Goal: Task Accomplishment & Management: Manage account settings

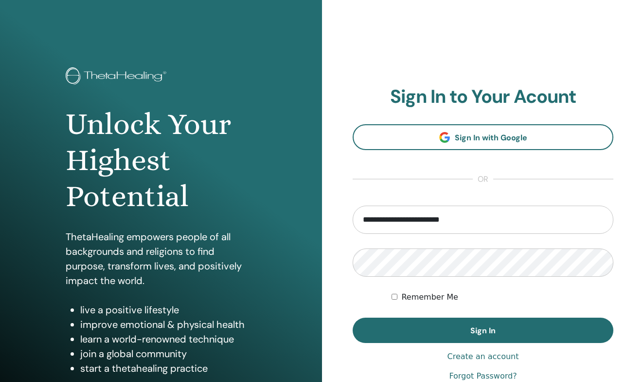
type input "**********"
click at [483, 330] on button "Sign In" at bounding box center [483, 329] width 261 height 25
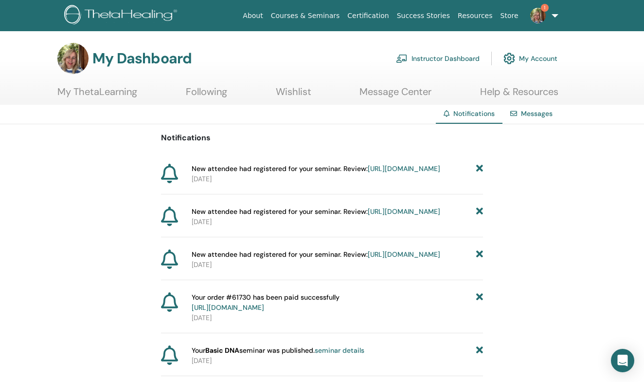
click at [446, 51] on link "Instructor Dashboard" at bounding box center [438, 58] width 84 height 21
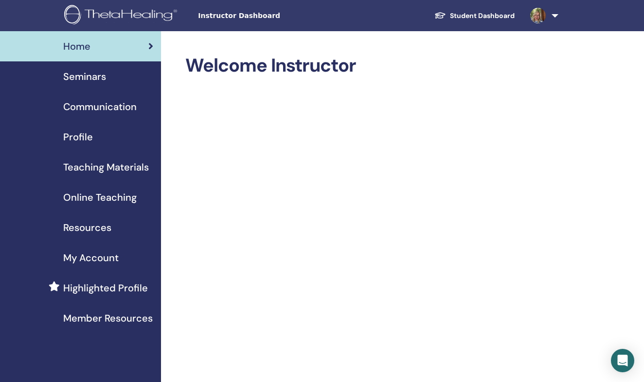
click at [82, 138] on span "Profile" at bounding box center [78, 136] width 30 height 15
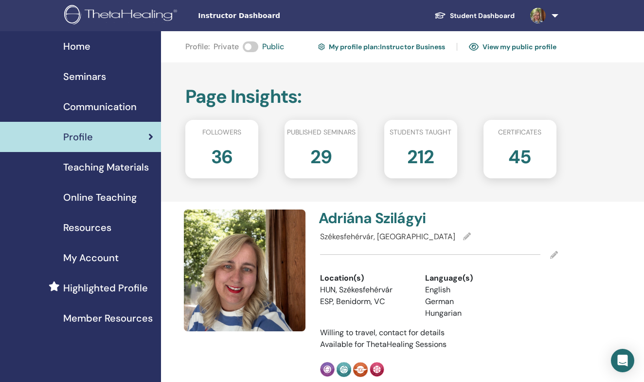
click at [102, 78] on span "Seminars" at bounding box center [84, 76] width 43 height 15
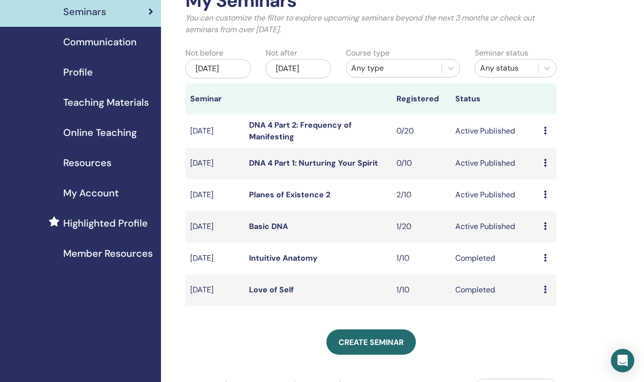
scroll to position [68, 0]
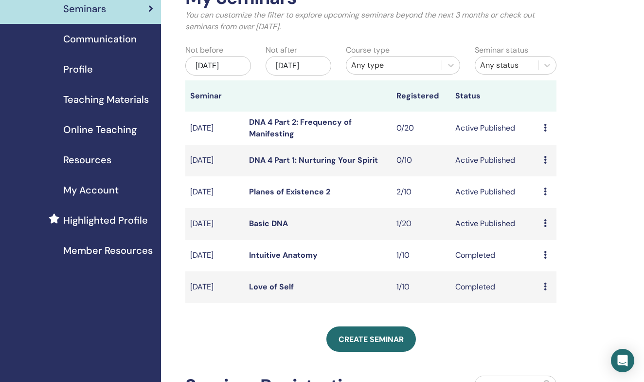
click at [299, 197] on link "Planes of Existence 2" at bounding box center [289, 191] width 81 height 10
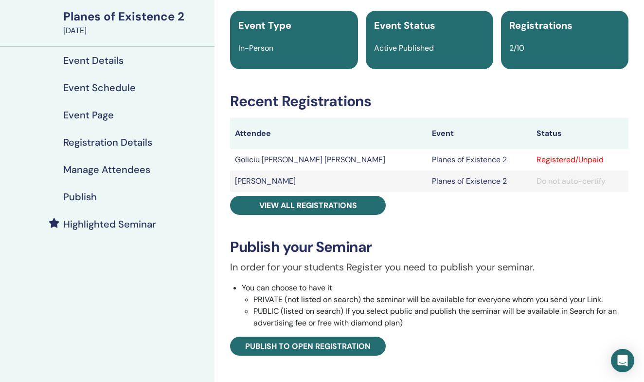
scroll to position [100, 0]
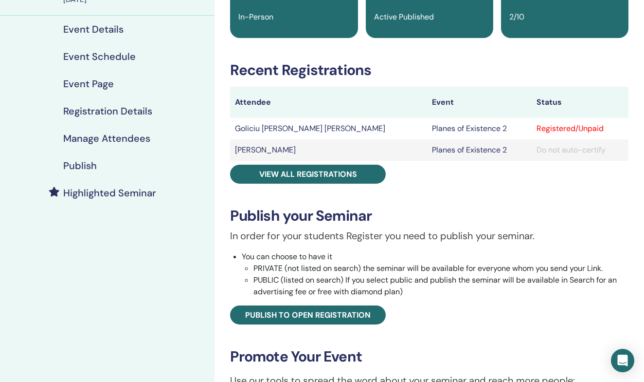
click at [84, 138] on h4 "Manage Attendees" at bounding box center [106, 138] width 87 height 12
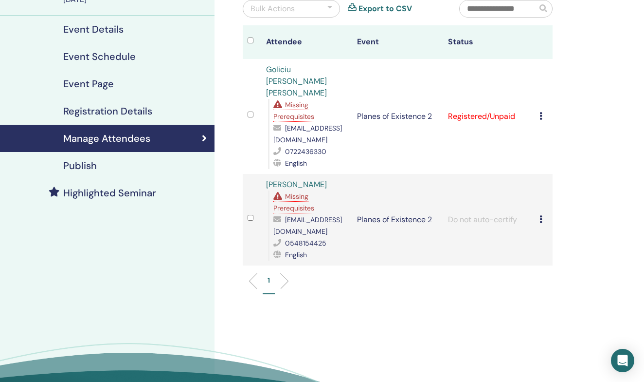
click at [291, 100] on span "Missing Prerequisites" at bounding box center [294, 110] width 41 height 20
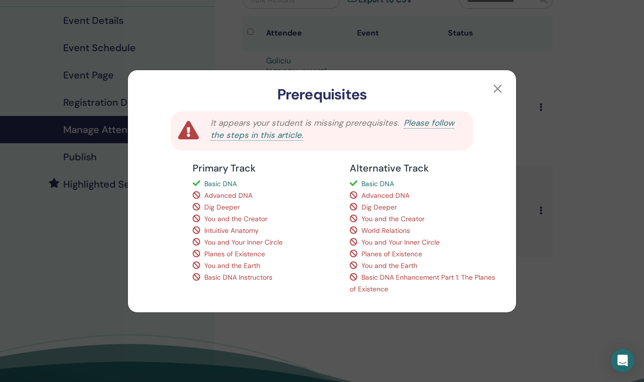
scroll to position [97, 0]
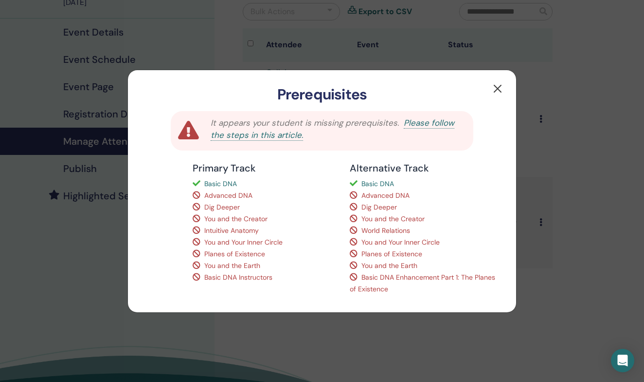
click at [496, 90] on button "button" at bounding box center [498, 89] width 16 height 16
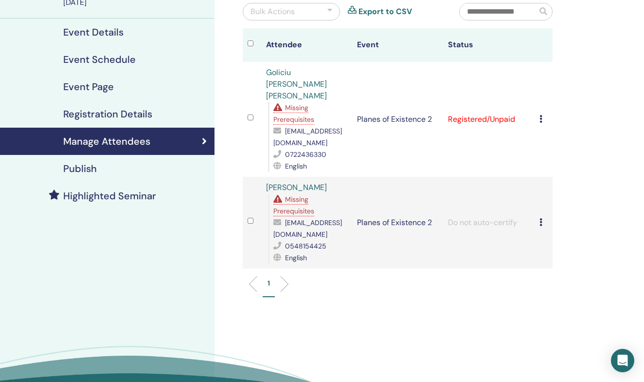
click at [541, 115] on icon at bounding box center [541, 119] width 3 height 8
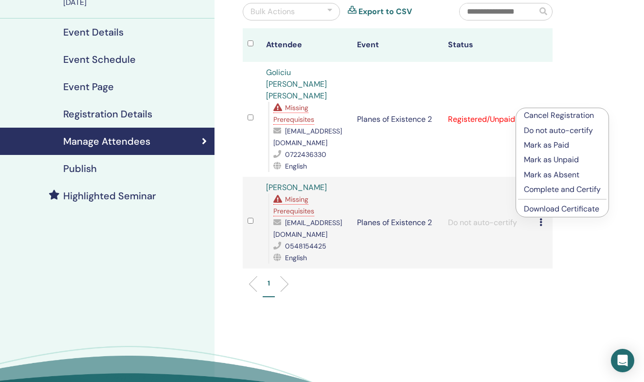
click at [478, 196] on td "Do not auto-certify" at bounding box center [488, 223] width 91 height 92
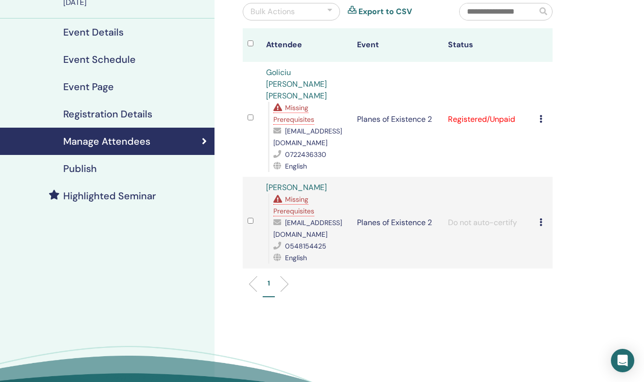
click at [541, 218] on icon at bounding box center [541, 222] width 3 height 8
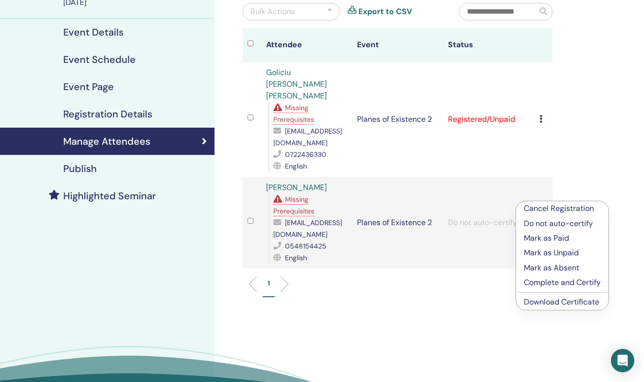
click at [545, 113] on div "Cancel Registration Do not auto-certify Mark as Paid Mark as Unpaid Mark as Abs…" at bounding box center [544, 119] width 8 height 12
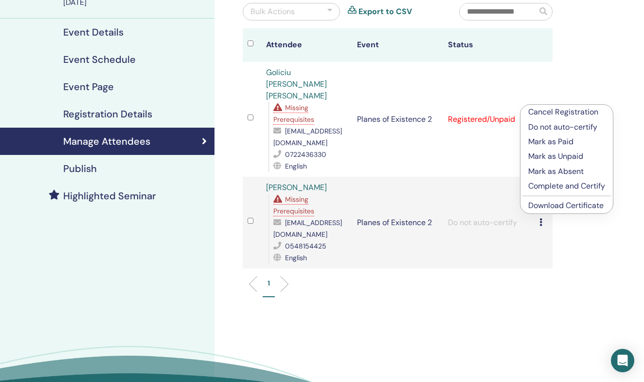
click at [541, 125] on p "Do not auto-certify" at bounding box center [567, 127] width 77 height 12
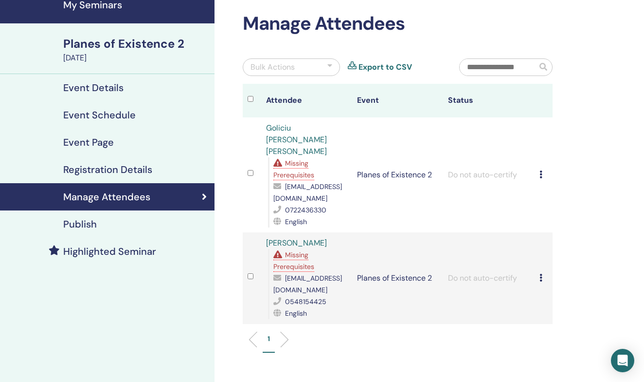
scroll to position [24, 0]
